Goal: Task Accomplishment & Management: Complete application form

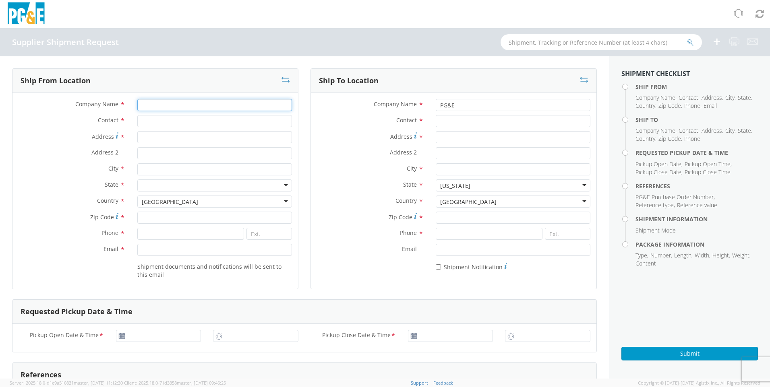
click at [172, 105] on input "Company Name *" at bounding box center [214, 105] width 155 height 12
type input "LANCS C/O BRUIN"
type input "[PERSON_NAME]"
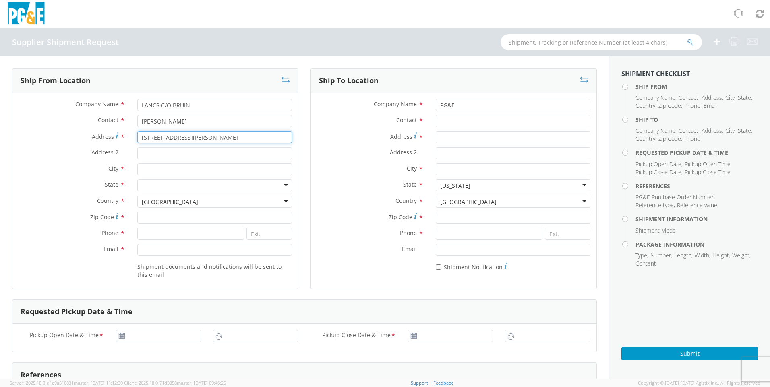
type input "[STREET_ADDRESS][PERSON_NAME]"
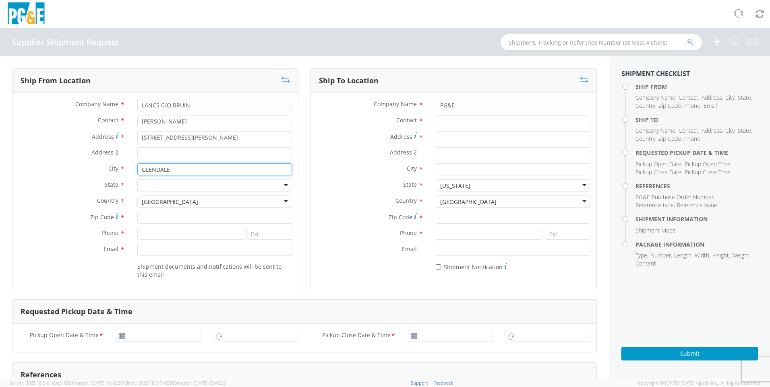
type input "GLENDALE"
type input "RHOD"
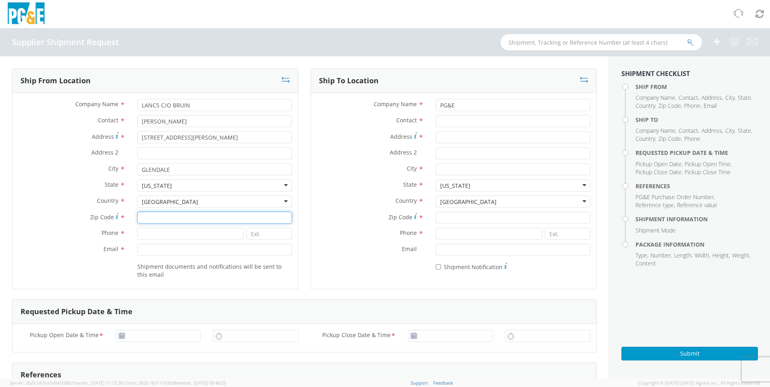
click at [150, 216] on input "Zip Code *" at bounding box center [214, 218] width 155 height 12
type input "02826"
click at [188, 233] on input at bounding box center [190, 234] width 107 height 12
type input "4015683081"
click at [63, 217] on label "Zip Code *" at bounding box center [71, 217] width 119 height 11
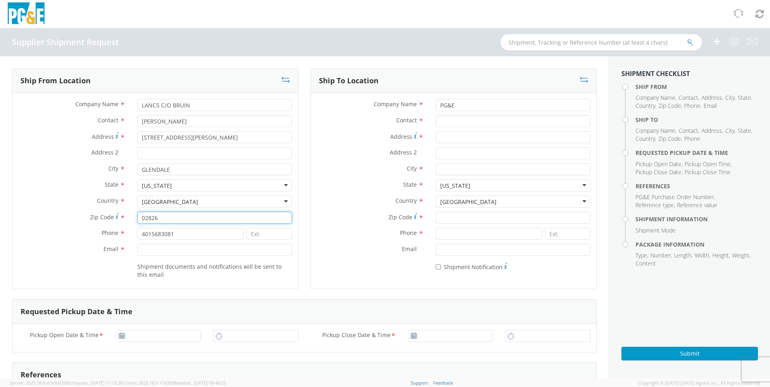
click at [137, 217] on input "02826" at bounding box center [214, 218] width 155 height 12
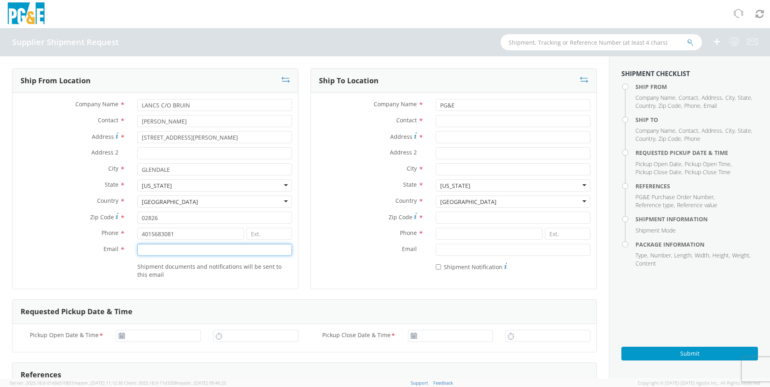
click at [154, 248] on input "Email *" at bounding box center [214, 250] width 155 height 12
type input "[EMAIL_ADDRESS][DOMAIN_NAME]"
click at [68, 253] on label "Email *" at bounding box center [71, 249] width 119 height 10
click at [137, 253] on input "[EMAIL_ADDRESS][DOMAIN_NAME]" at bounding box center [214, 250] width 155 height 12
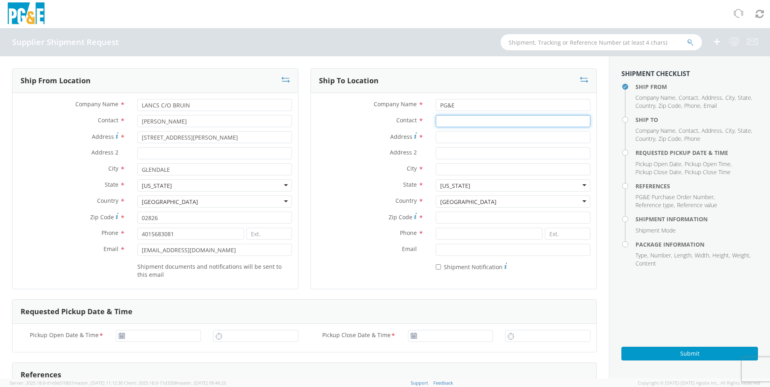
click at [452, 120] on input "Contact *" at bounding box center [513, 121] width 155 height 12
type input "[PERSON_NAME]"
type input "[STREET_ADDRESS]"
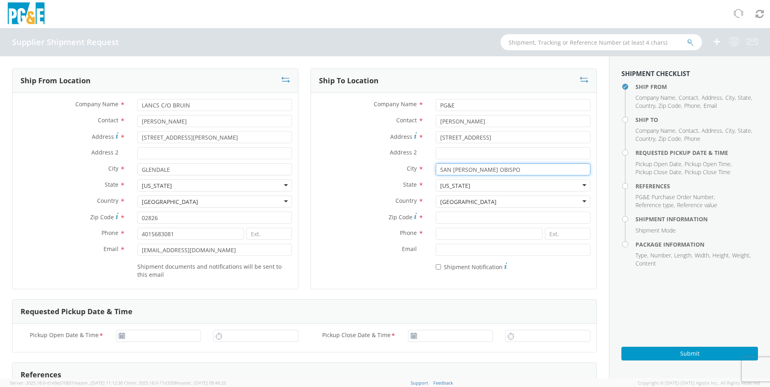
type input "SAN [PERSON_NAME] OBISPO"
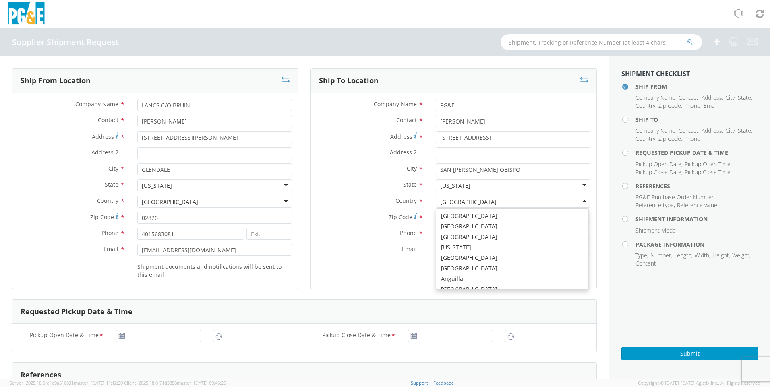
scroll to position [2030, 0]
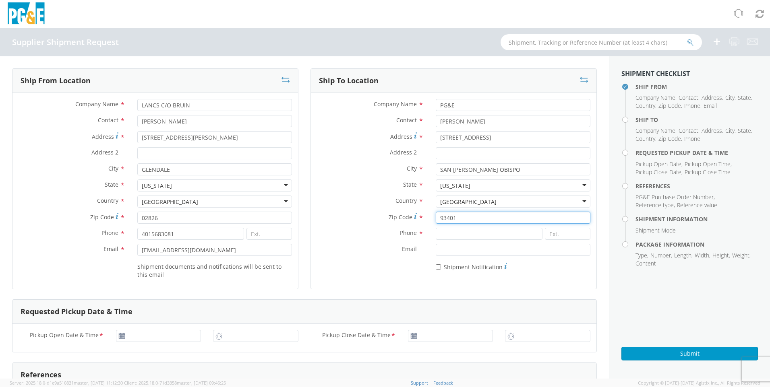
type input "93401"
type input "8055453745"
click at [356, 172] on label "City *" at bounding box center [370, 168] width 119 height 10
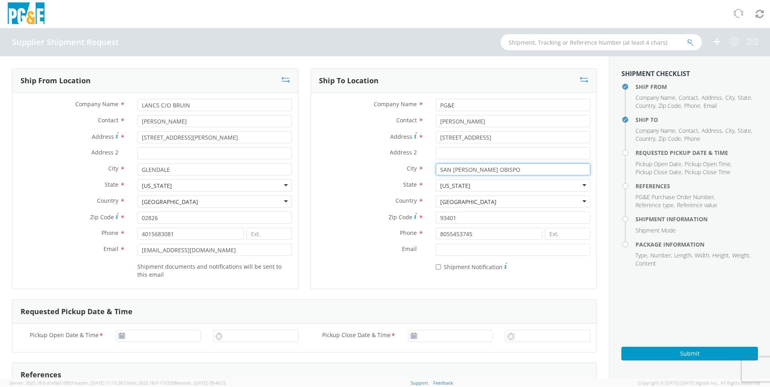
click at [436, 172] on input "SAN [PERSON_NAME] OBISPO" at bounding box center [513, 169] width 155 height 12
click at [351, 260] on div "Email *" at bounding box center [453, 252] width 285 height 16
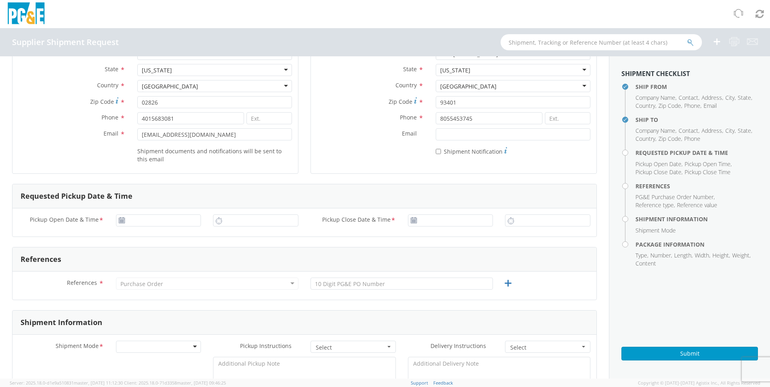
scroll to position [161, 0]
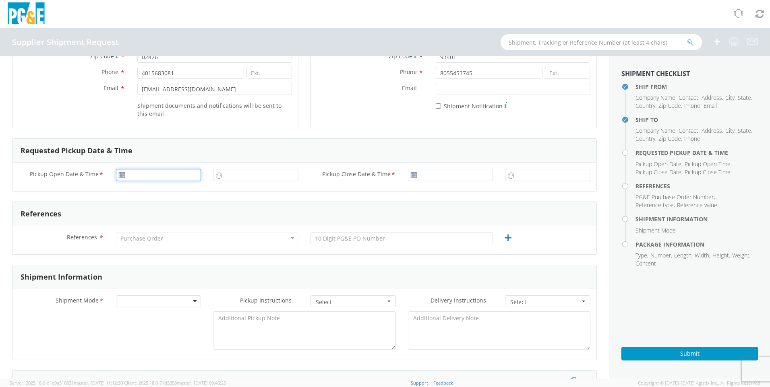
click at [151, 176] on input "Pickup Open Date & Time *" at bounding box center [158, 175] width 85 height 12
click at [200, 226] on td "12" at bounding box center [201, 226] width 14 height 12
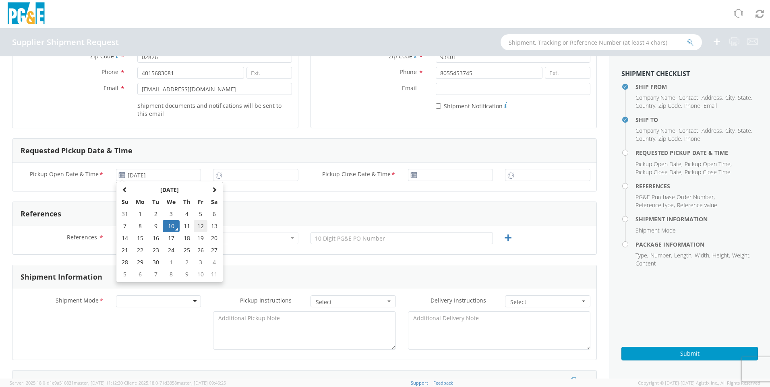
type input "[DATE]"
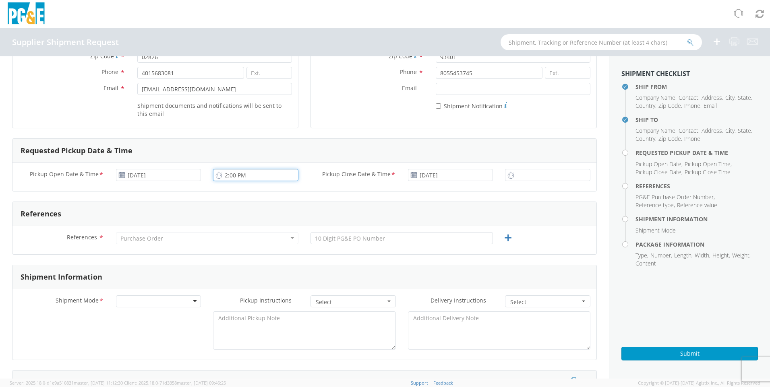
click at [255, 176] on input "2:00 PM" at bounding box center [255, 175] width 85 height 12
click at [244, 174] on input "2:00 PM" at bounding box center [255, 175] width 85 height 12
click at [226, 177] on input "2:00 AM" at bounding box center [255, 175] width 85 height 12
type input "9:00 AM"
click at [526, 176] on input "2:00 PM" at bounding box center [547, 175] width 85 height 12
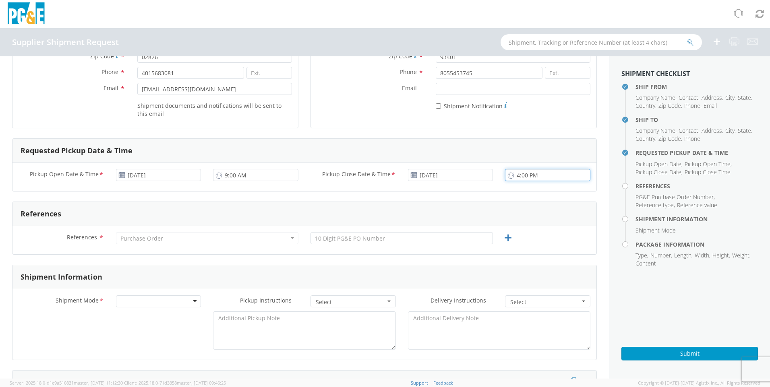
type input "4:00 PM"
click at [375, 190] on div "Pickup Open Date & Time * [DATE] 9:00 AM Pickup Close Date & Time * [DATE] 4:00…" at bounding box center [304, 177] width 584 height 28
click at [214, 236] on div "Purchase Order" at bounding box center [207, 238] width 182 height 12
click at [380, 240] on input "text" at bounding box center [401, 238] width 182 height 12
click at [169, 237] on div "Purchase Order" at bounding box center [207, 238] width 182 height 12
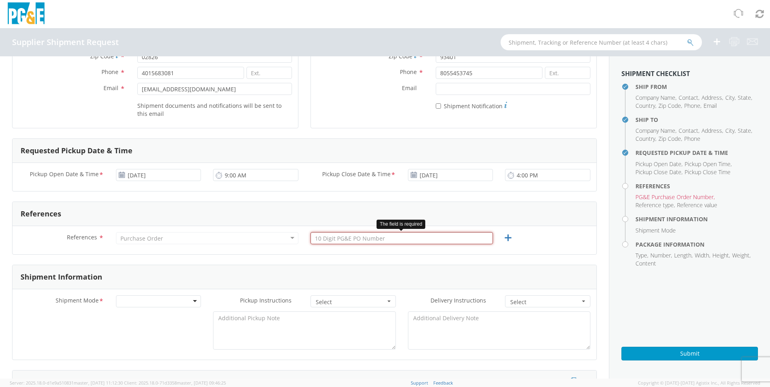
click at [338, 240] on input "text" at bounding box center [401, 238] width 182 height 12
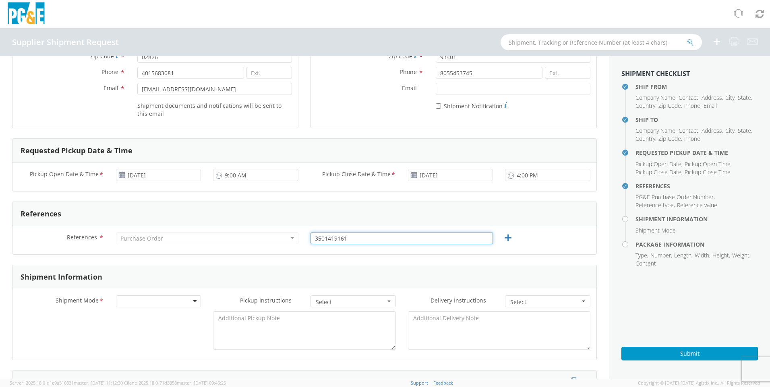
type input "3501419161"
click at [51, 336] on div at bounding box center [304, 333] width 584 height 42
click at [191, 303] on div at bounding box center [158, 302] width 85 height 12
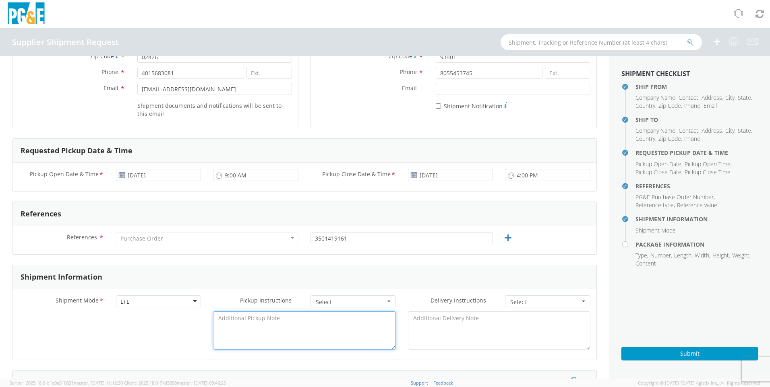
click at [292, 325] on textarea at bounding box center [304, 331] width 182 height 38
type textarea "DO NOT STACK."
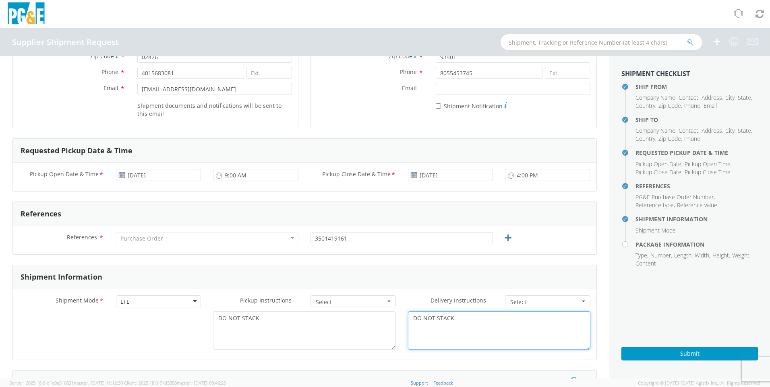
type textarea "DO NOT STACK."
click at [63, 340] on div "DO NOT STACK. DO NOT STACK." at bounding box center [304, 333] width 584 height 42
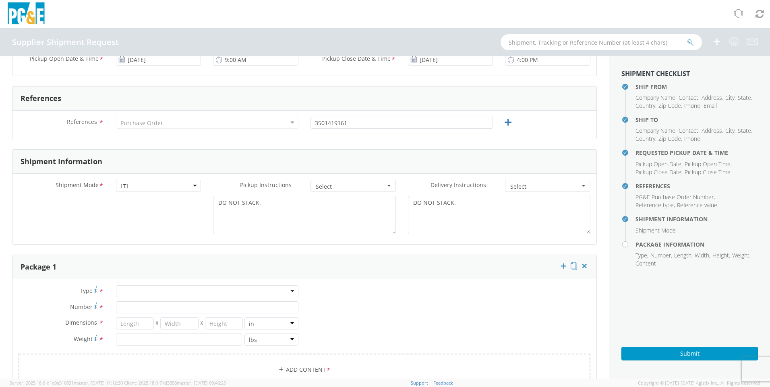
scroll to position [282, 0]
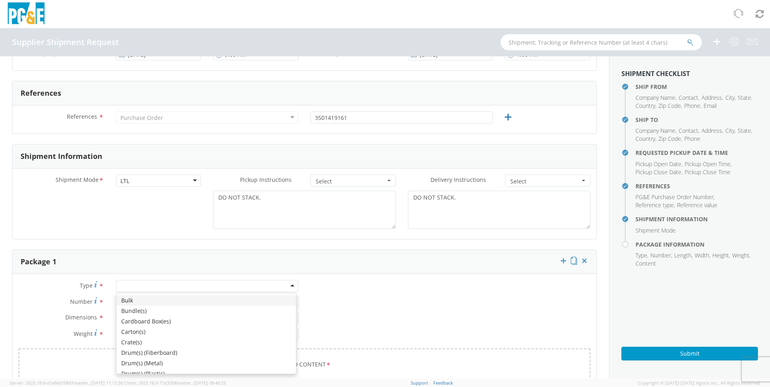
click at [289, 286] on div at bounding box center [207, 286] width 182 height 12
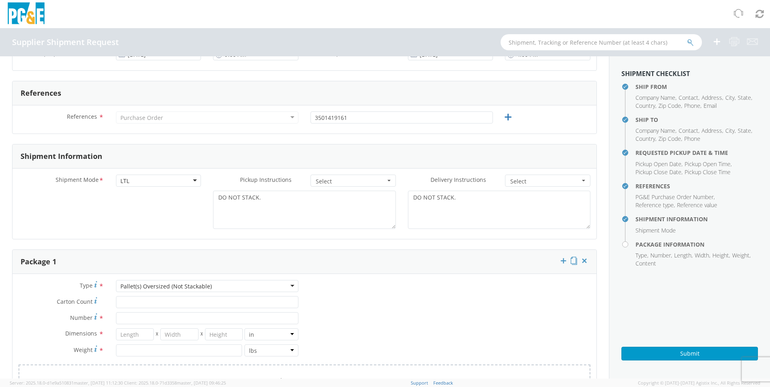
click at [424, 318] on div "Type * Pallet(s) Oversized (Not Stackable) Pallet(s) Oversized (Not Stackable) …" at bounding box center [304, 343] width 584 height 127
click at [133, 300] on input "Carton Count *" at bounding box center [207, 302] width 182 height 12
type input "10"
click at [123, 318] on input "Number *" at bounding box center [207, 318] width 182 height 12
type input "1"
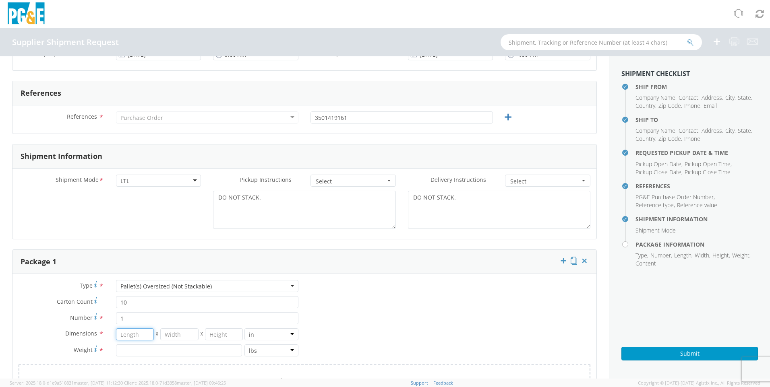
click at [132, 331] on input "number" at bounding box center [135, 335] width 38 height 12
type input "62"
type input "45"
type input "37"
click at [40, 331] on label "Dimensions *" at bounding box center [60, 334] width 97 height 10
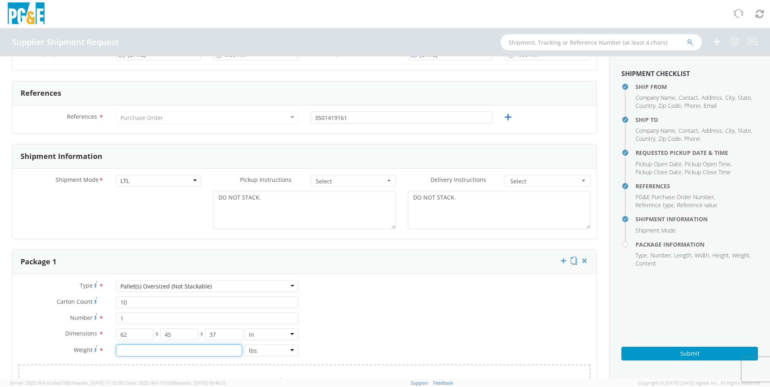
click at [142, 350] on input "number" at bounding box center [179, 351] width 126 height 12
type input "1157"
click at [441, 318] on div "Type * Pallet(s) Oversized (Not Stackable) Pallet(s) Oversized (Not Stackable) …" at bounding box center [304, 343] width 584 height 127
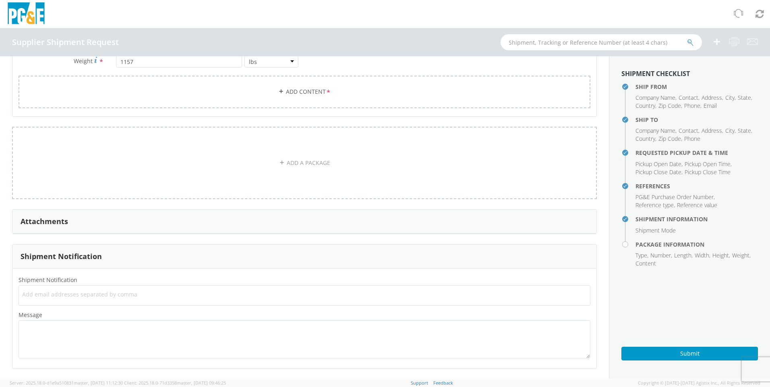
scroll to position [571, 0]
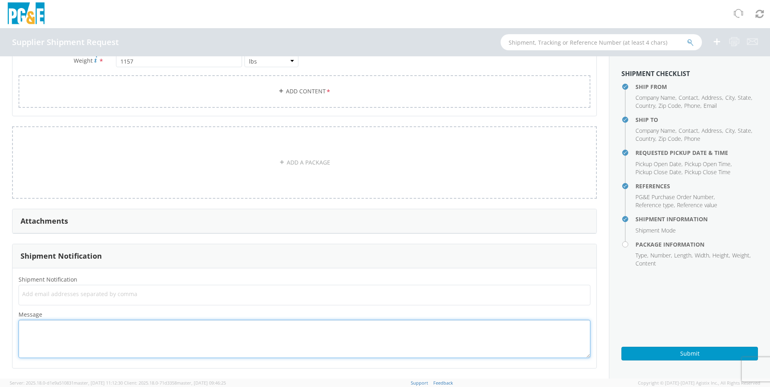
click at [162, 333] on textarea "Message *" at bounding box center [305, 339] width 572 height 38
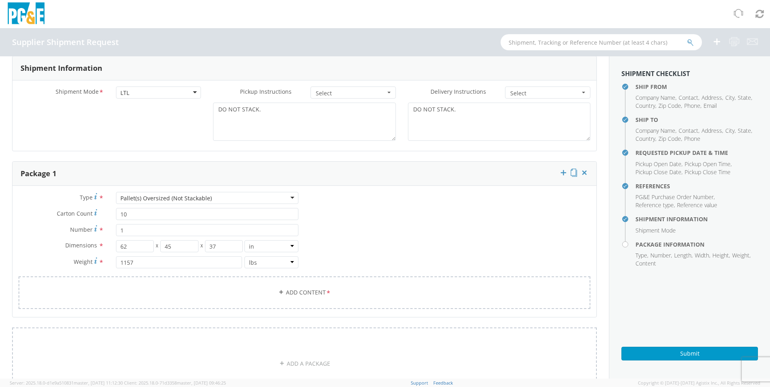
scroll to position [169, 0]
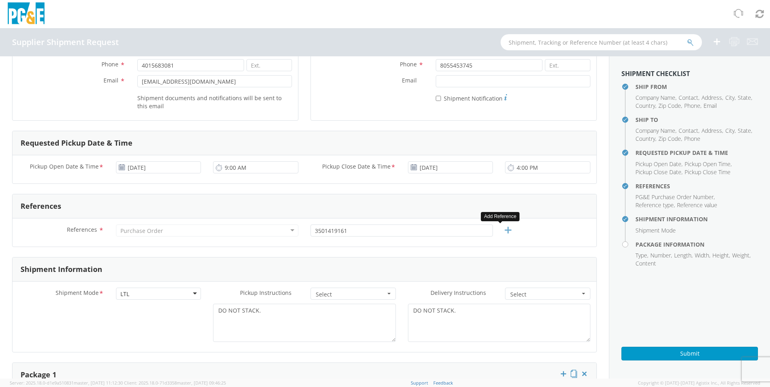
click at [503, 228] on icon at bounding box center [508, 230] width 10 height 10
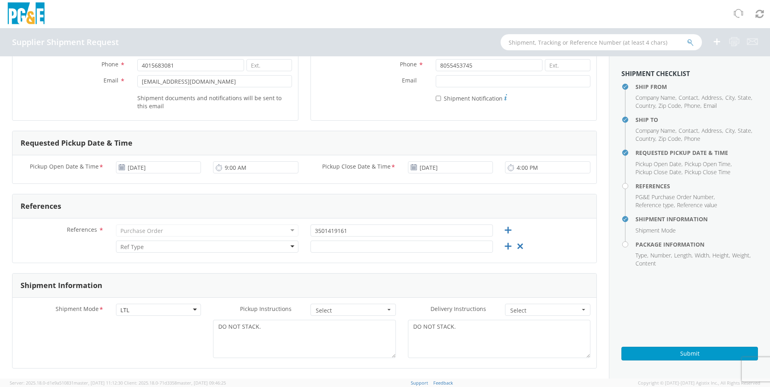
click at [290, 248] on div at bounding box center [207, 247] width 182 height 12
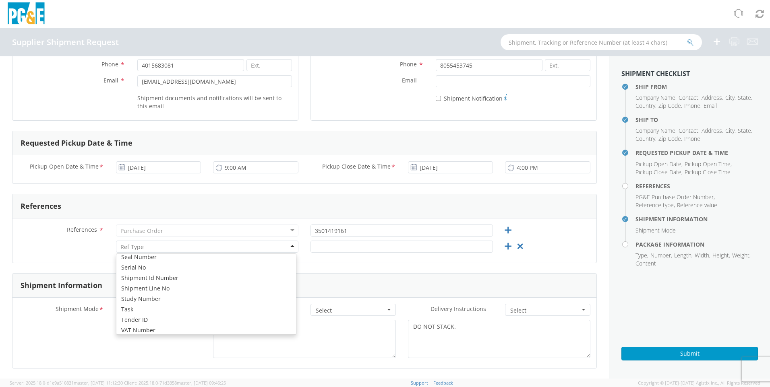
scroll to position [440, 0]
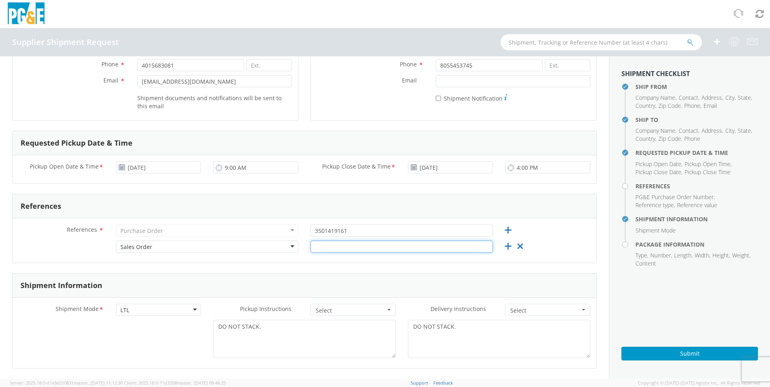
click at [341, 244] on input "text" at bounding box center [401, 247] width 182 height 12
type input "27911"
click at [558, 234] on div "References * Purchase Order Purchase Order Account Type Activity ID Airline App…" at bounding box center [304, 233] width 584 height 16
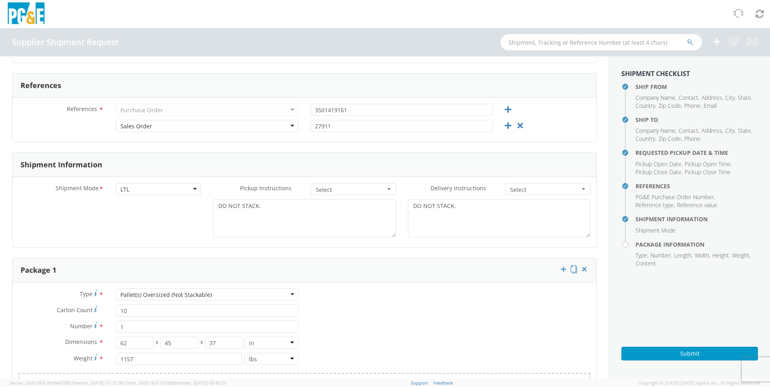
click at [387, 190] on span "button" at bounding box center [388, 189] width 3 height 2
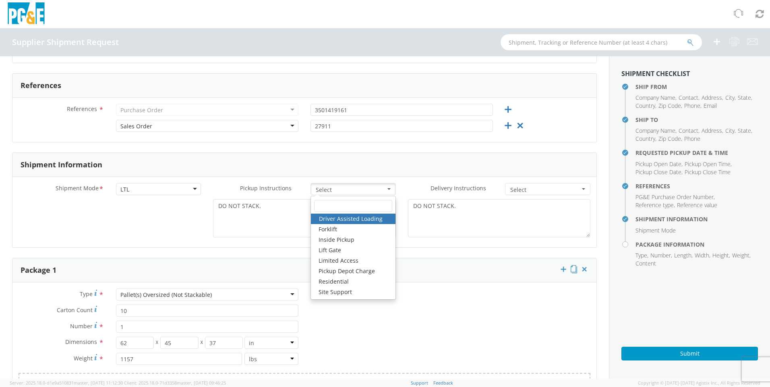
click at [399, 168] on div "Shipment Information" at bounding box center [304, 165] width 584 height 24
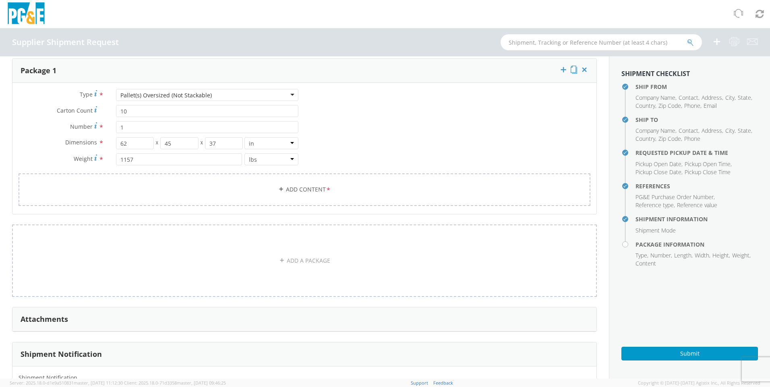
scroll to position [467, 0]
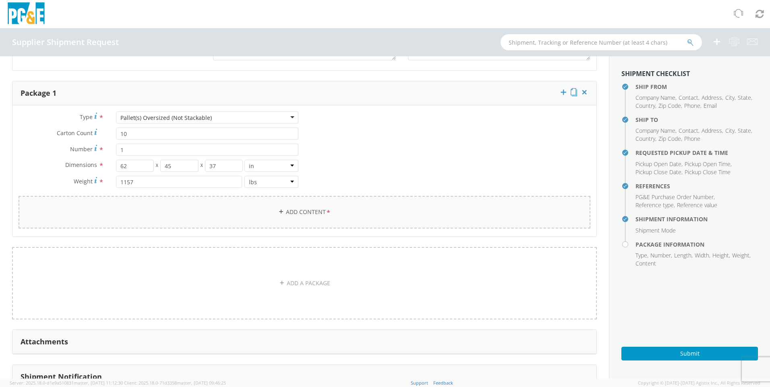
click at [308, 211] on link "Add Content *" at bounding box center [305, 212] width 572 height 33
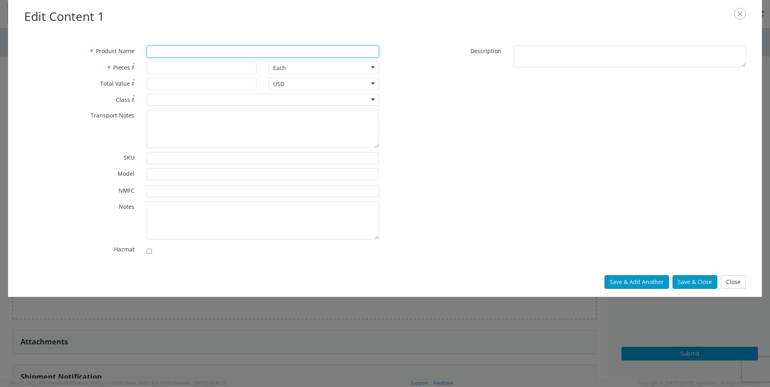
click at [185, 54] on input "* Product Name" at bounding box center [263, 52] width 232 height 12
paste input "LI-600-10OZG62FR"
click at [465, 96] on div "* Product Name LI-600-10OZG62FR * Pieces Each Each Bag Blister Pack Bottle Caps…" at bounding box center [385, 153] width 734 height 214
click at [149, 52] on input "LI-600-10OZG62FR" at bounding box center [263, 52] width 232 height 12
type input "D702729 LI-600-10OZG62FR"
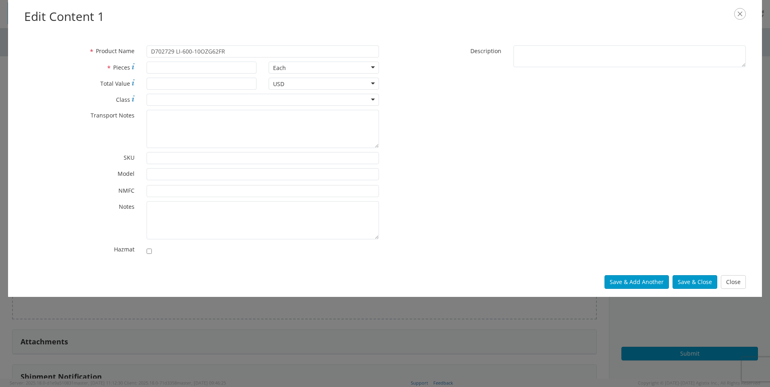
click at [424, 74] on div at bounding box center [568, 74] width 367 height 0
click at [195, 68] on input "* Pieces" at bounding box center [202, 68] width 110 height 12
type input "10"
click at [372, 67] on div "Each" at bounding box center [324, 68] width 110 height 12
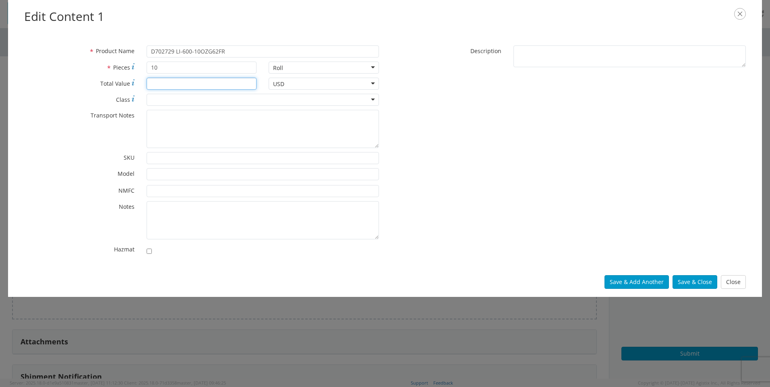
click at [209, 85] on input "* Total Value" at bounding box center [202, 84] width 110 height 12
type input "11072.50"
click at [228, 100] on div at bounding box center [263, 100] width 232 height 12
click at [83, 100] on label "* Class" at bounding box center [79, 99] width 122 height 10
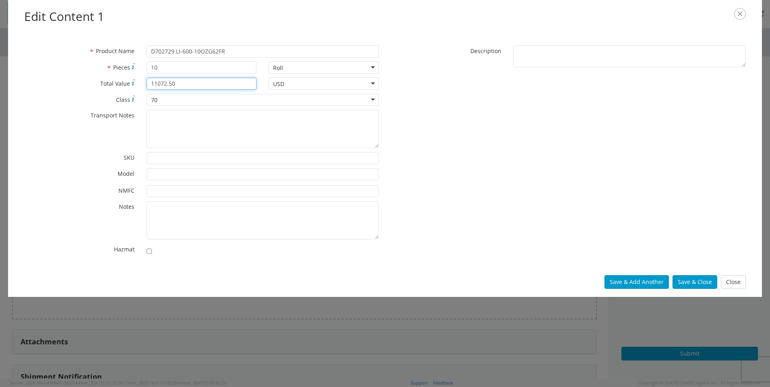
drag, startPoint x: 191, startPoint y: 81, endPoint x: 135, endPoint y: 81, distance: 56.4
click at [139, 82] on div "* Total Value 11072.50" at bounding box center [140, 84] width 244 height 12
click at [62, 91] on div "* Total Value Total value of all the pieces 11072.50" at bounding box center [140, 86] width 244 height 16
click at [70, 143] on div "* Transport Notes" at bounding box center [201, 129] width 367 height 38
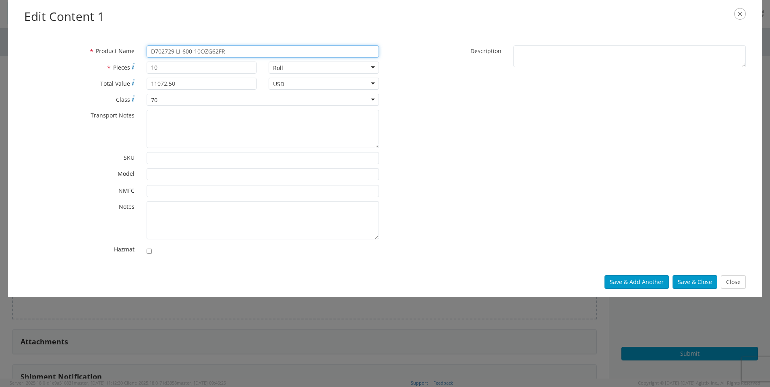
drag, startPoint x: 219, startPoint y: 50, endPoint x: 176, endPoint y: 48, distance: 43.1
click at [176, 48] on input "D702729 LI-600-10OZG62FR" at bounding box center [263, 52] width 232 height 12
type input "D702729"
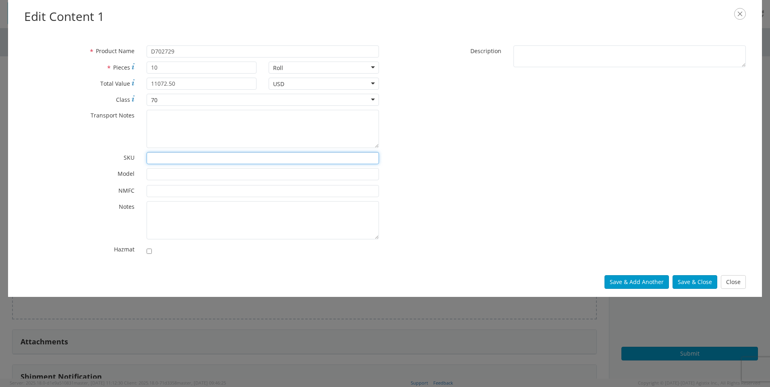
click at [165, 159] on input "* SKU" at bounding box center [263, 158] width 232 height 12
click at [156, 176] on input "* Model" at bounding box center [263, 174] width 232 height 12
paste input "LI-600-10OZG62FR"
type input "LI-600-10OZG62FR"
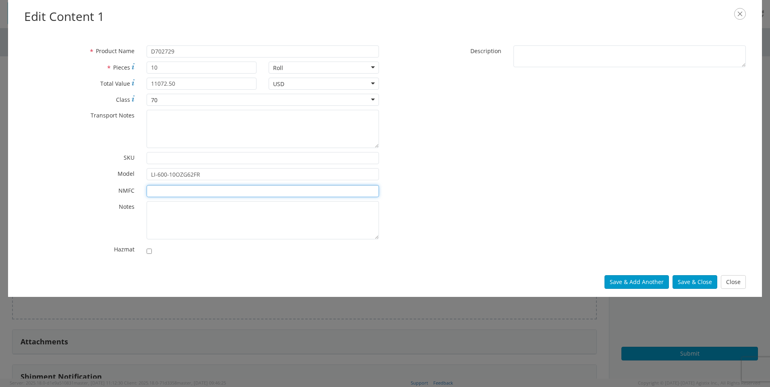
click at [162, 193] on input "* NMFC" at bounding box center [263, 191] width 232 height 12
type input "156600-09"
click at [62, 196] on div "* NMFC 156600-09" at bounding box center [201, 191] width 367 height 12
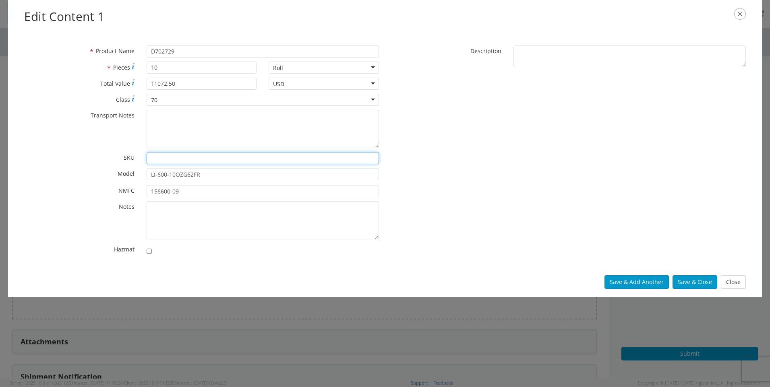
click at [161, 155] on input "* SKU" at bounding box center [263, 158] width 232 height 12
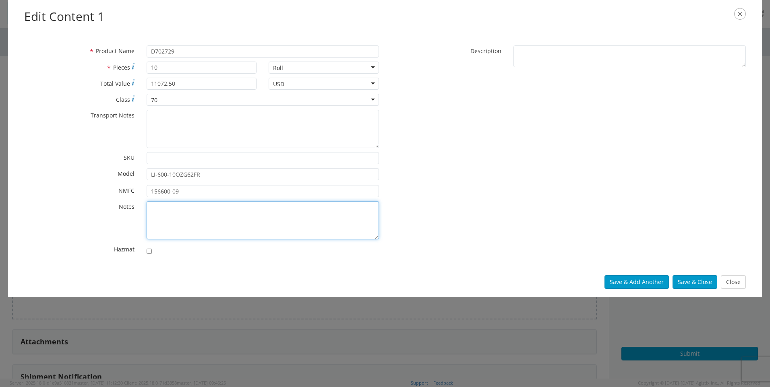
click at [161, 214] on textarea "* Notes" at bounding box center [263, 220] width 232 height 38
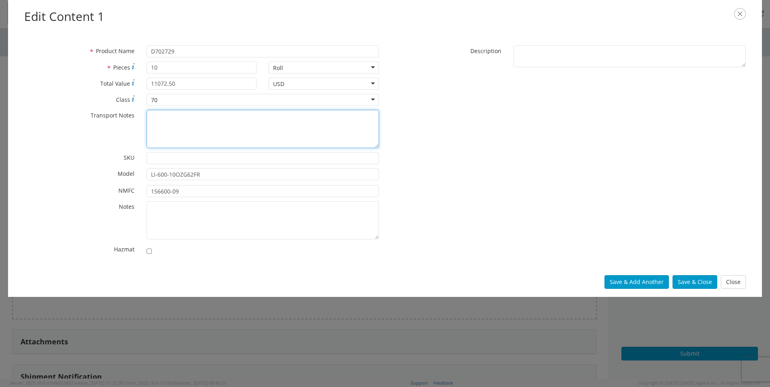
click at [166, 119] on textarea "* Transport Notes" at bounding box center [263, 129] width 232 height 38
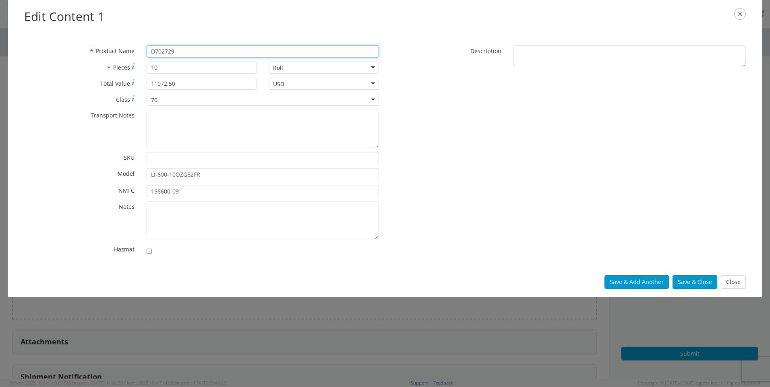
drag, startPoint x: 177, startPoint y: 49, endPoint x: 131, endPoint y: 51, distance: 46.4
click at [131, 51] on div "* Product Name D702729" at bounding box center [201, 52] width 367 height 12
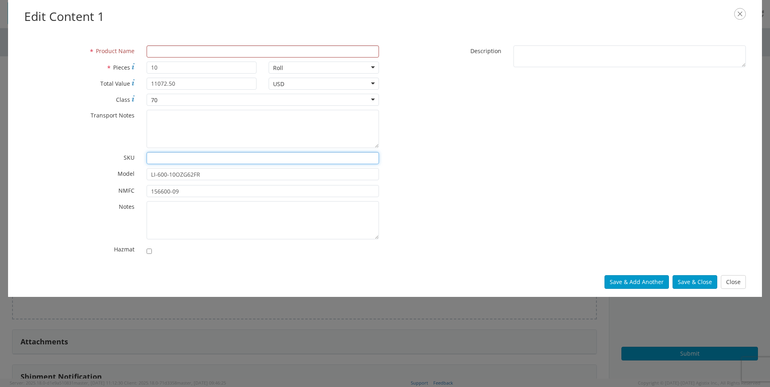
drag, startPoint x: 153, startPoint y: 160, endPoint x: 151, endPoint y: 149, distance: 11.0
click at [152, 155] on input "* SKU" at bounding box center [263, 158] width 232 height 12
paste input "D702729"
type input "D702729"
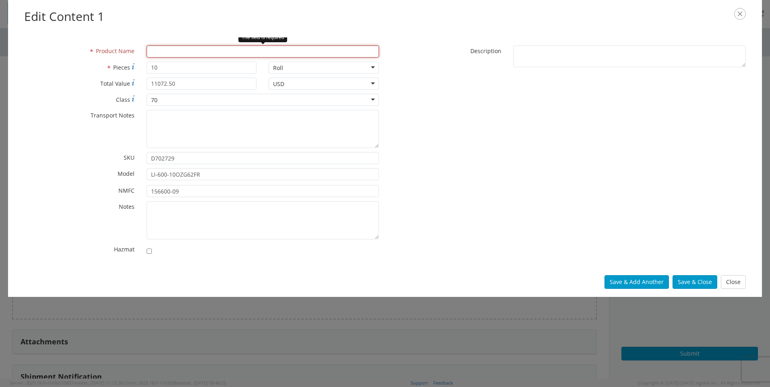
click at [172, 53] on input "* Product Name" at bounding box center [263, 52] width 232 height 12
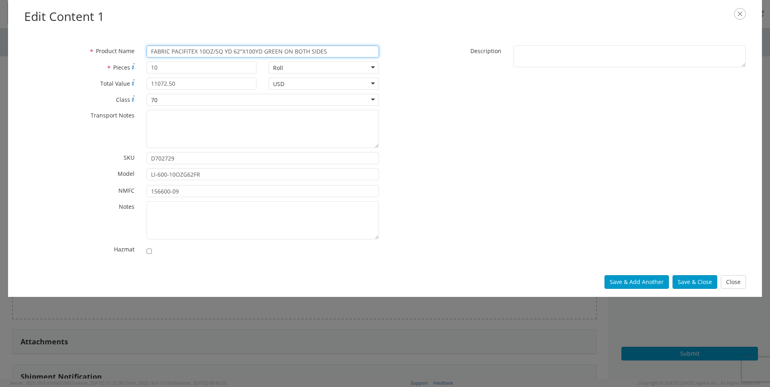
type input "FABRIC PACIFITEX 10OZ/SQ YD 62"X100YD GREEN ON BOTH SIDES"
click at [54, 119] on label "* Transport Notes" at bounding box center [79, 115] width 122 height 10
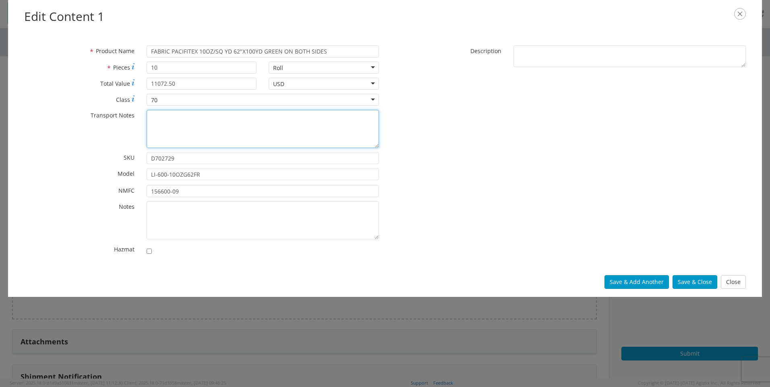
click at [147, 119] on textarea "* Transport Notes" at bounding box center [263, 129] width 232 height 38
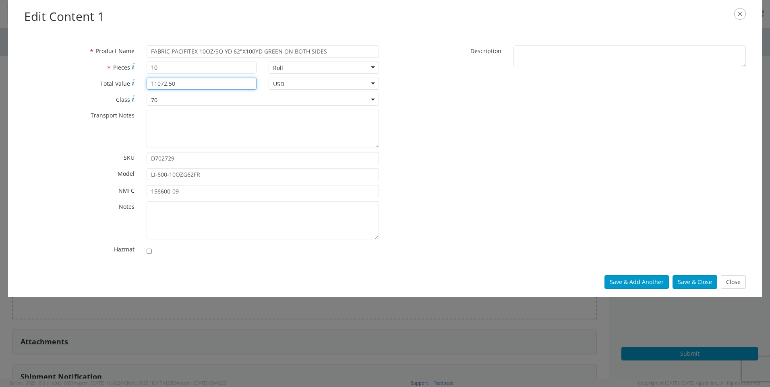
drag, startPoint x: 175, startPoint y: 84, endPoint x: 143, endPoint y: 81, distance: 31.6
click at [143, 81] on div "11072.50" at bounding box center [202, 84] width 122 height 12
click at [49, 119] on label "* Transport Notes" at bounding box center [79, 115] width 122 height 10
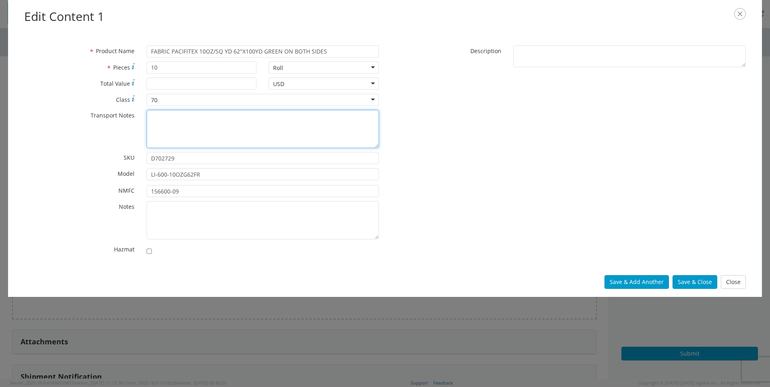
click at [147, 119] on textarea "* Transport Notes" at bounding box center [263, 129] width 232 height 38
click at [459, 159] on div "* Product Name FABRIC PACIFITEX 10OZ/SQ YD 62"X100YD GREEN ON BOTH SIDES * Piec…" at bounding box center [385, 153] width 734 height 214
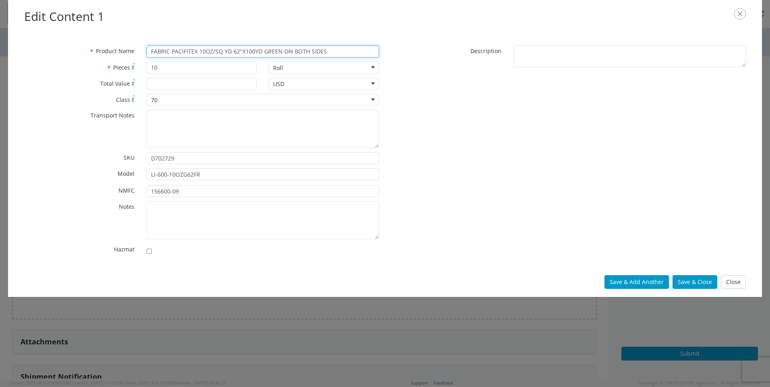
drag, startPoint x: 333, startPoint y: 48, endPoint x: 130, endPoint y: 46, distance: 203.8
click at [125, 46] on div "* Product Name FABRIC PACIFITEX 10OZ/SQ YD 62"X100YD GREEN ON BOTH SIDES" at bounding box center [201, 52] width 367 height 12
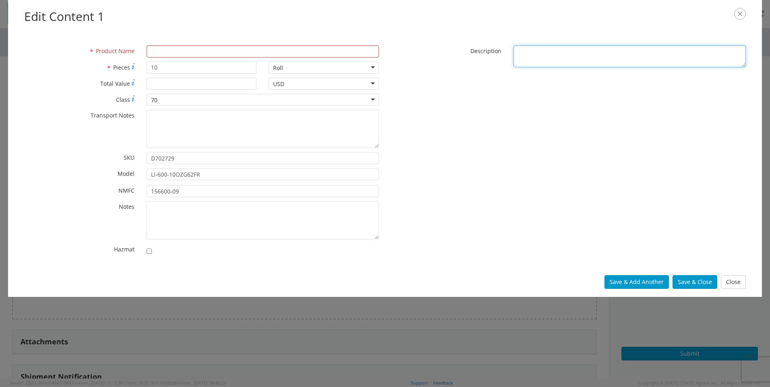
click at [546, 56] on textarea "* Description" at bounding box center [629, 57] width 232 height 22
paste textarea "FABRIC PACIFITEX 10OZ/SQ YD 62"X100YD GREEN ON BOTH SIDES"
type textarea "FABRIC PACIFITEX 10OZ/SQ YD 62"X100YD GREEN ON BOTH SIDES"
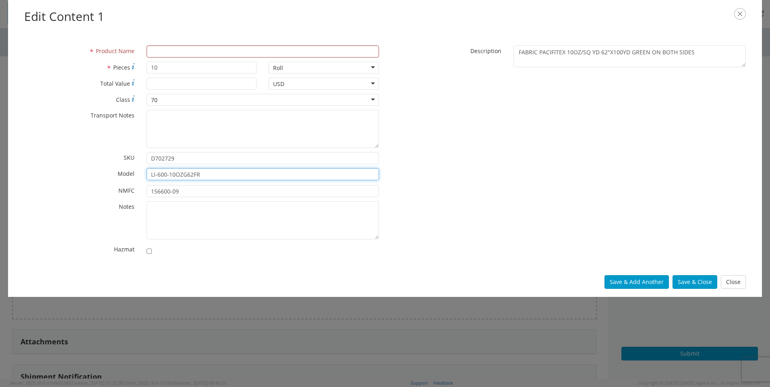
drag, startPoint x: 207, startPoint y: 173, endPoint x: 139, endPoint y: 175, distance: 68.1
click at [139, 175] on div "* Model LI-600-10OZG62FR" at bounding box center [201, 174] width 367 height 12
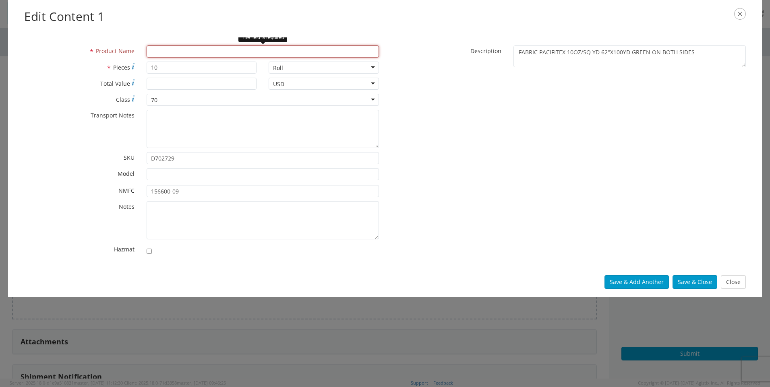
click at [163, 52] on input "* Product Name" at bounding box center [263, 52] width 232 height 12
paste input "LI-600-10OZG62FR"
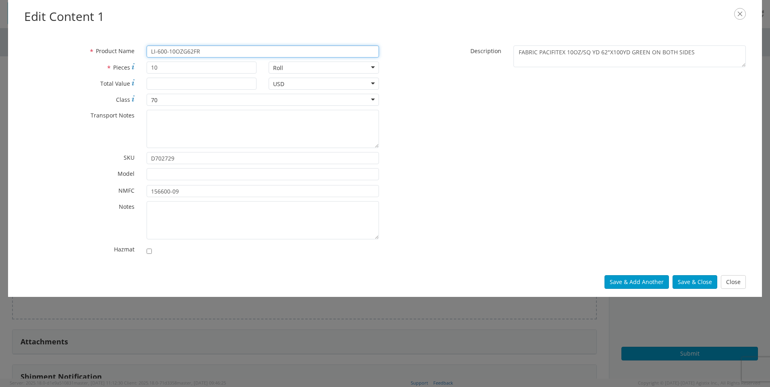
type input "LI-600-10OZG62FR"
click at [509, 137] on div "* Product Name LI-600-10OZG62FR * Pieces 10 Roll Roll Bag Blister Pack Bottle C…" at bounding box center [385, 153] width 734 height 214
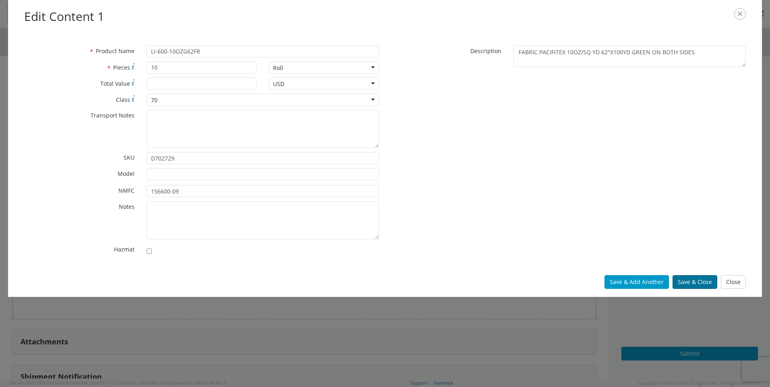
click at [703, 279] on button "Save & Close" at bounding box center [694, 282] width 45 height 14
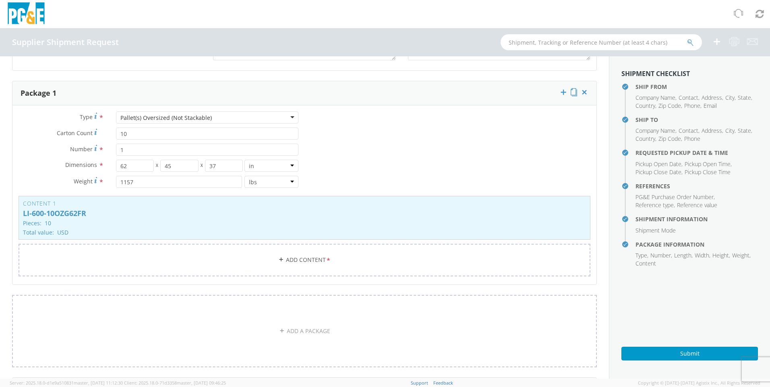
click at [444, 128] on div "Type * Pallet(s) Oversized (Not Stackable) Pallet(s) Oversized (Not Stackable) …" at bounding box center [304, 199] width 584 height 175
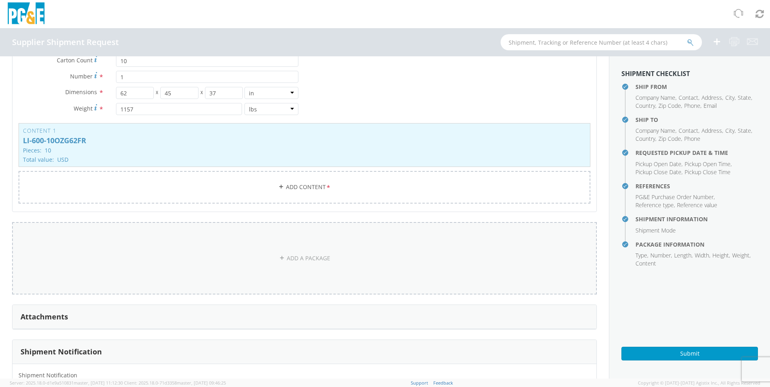
scroll to position [635, 0]
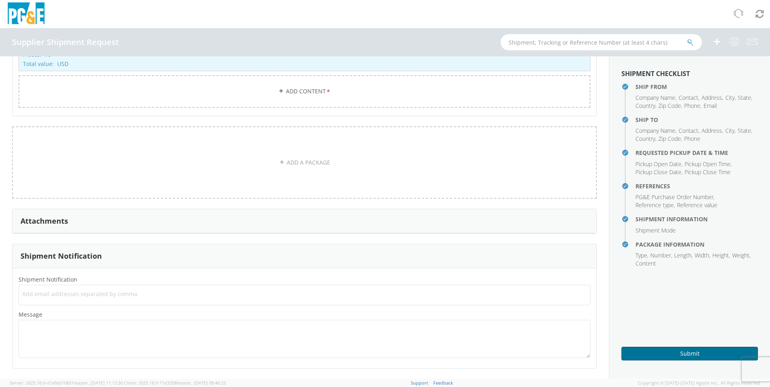
click at [669, 357] on button "Submit" at bounding box center [689, 354] width 137 height 14
